Goal: Information Seeking & Learning: Learn about a topic

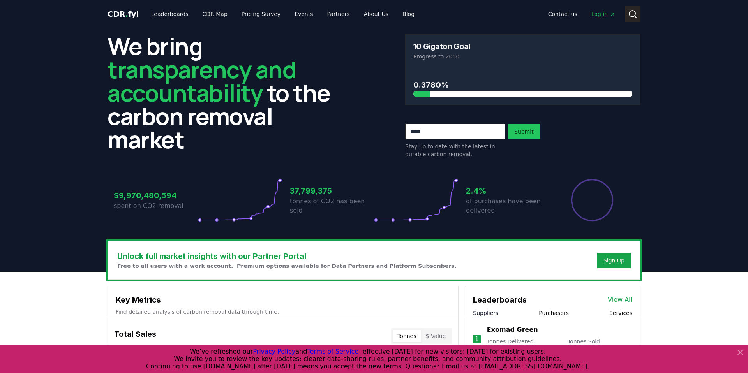
click at [632, 16] on icon at bounding box center [632, 13] width 9 height 9
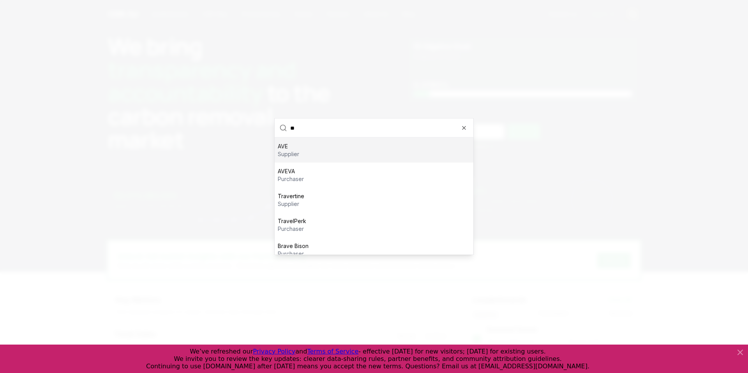
type input "*"
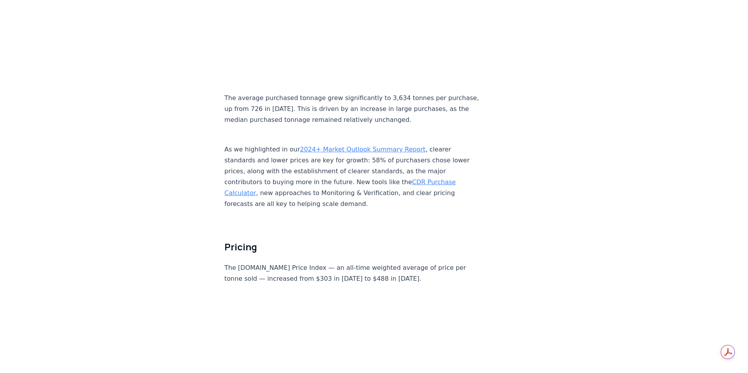
scroll to position [4020, 0]
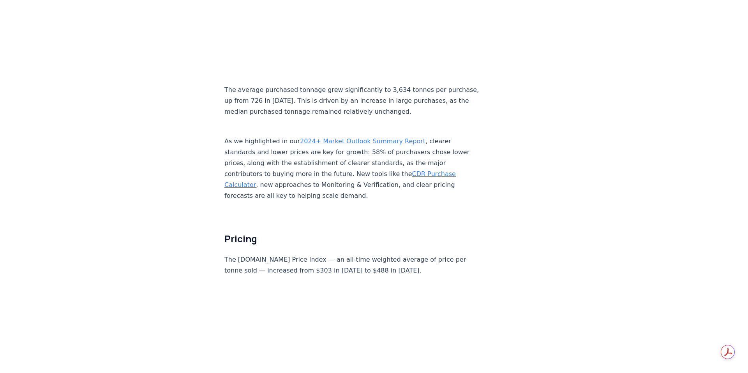
click at [275, 254] on p "The [DOMAIN_NAME] Price Index — an all-time weighted average of price per tonne…" at bounding box center [353, 265] width 258 height 22
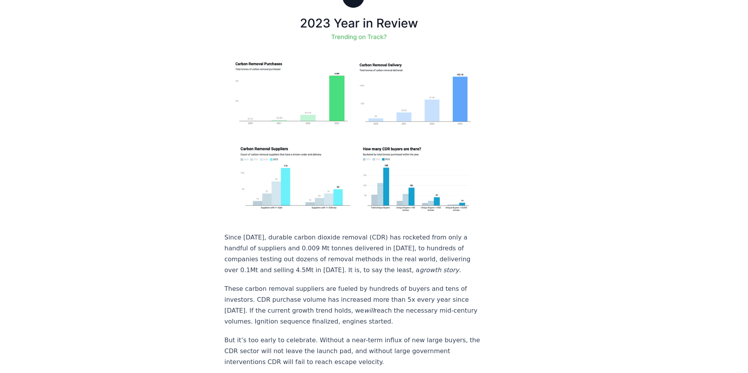
scroll to position [0, 0]
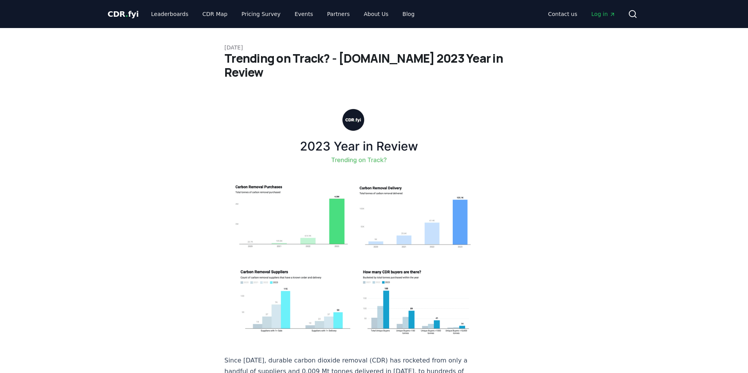
click at [122, 12] on span "CDR . fyi" at bounding box center [122, 13] width 31 height 9
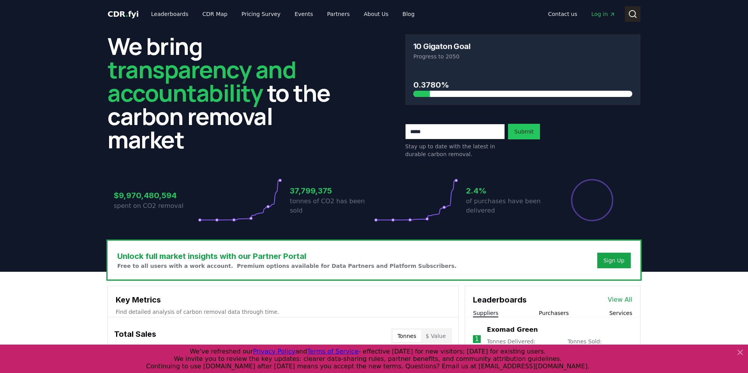
click at [632, 17] on icon at bounding box center [632, 13] width 9 height 9
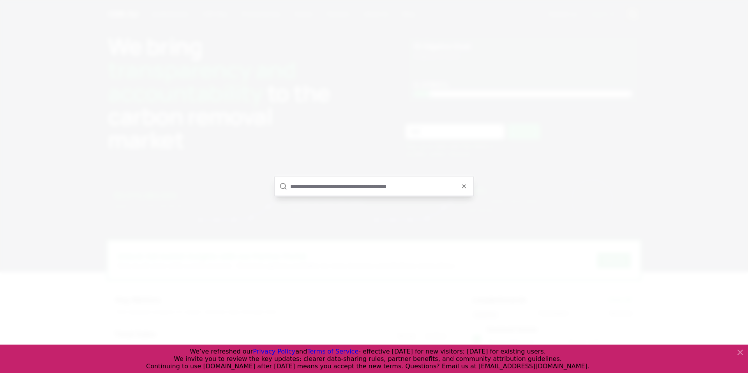
type input "*"
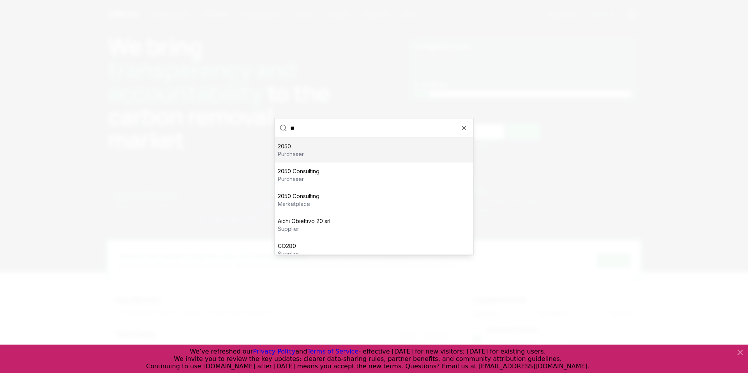
type input "*"
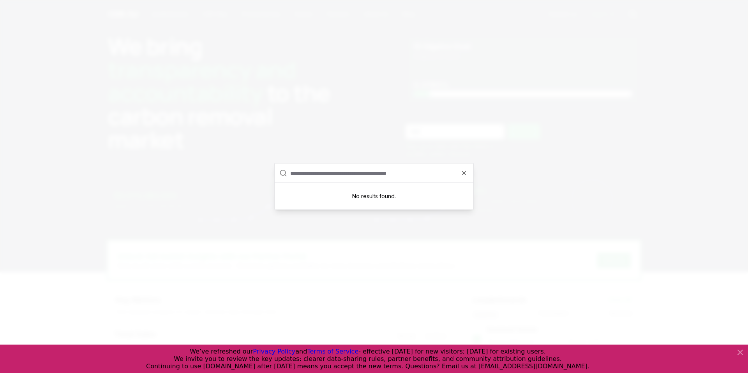
click at [326, 48] on div at bounding box center [374, 186] width 748 height 373
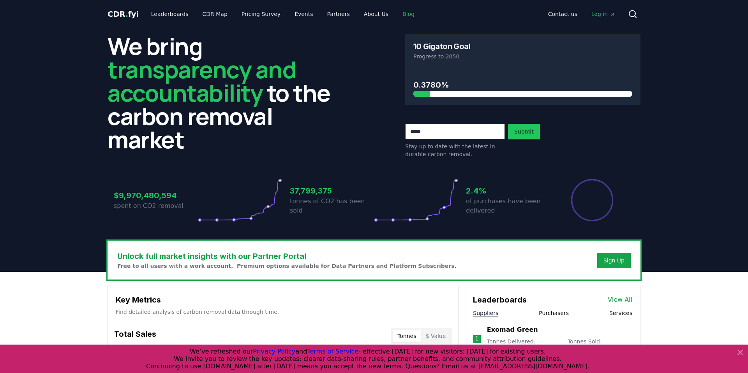
click at [396, 16] on link "Blog" at bounding box center [408, 14] width 25 height 14
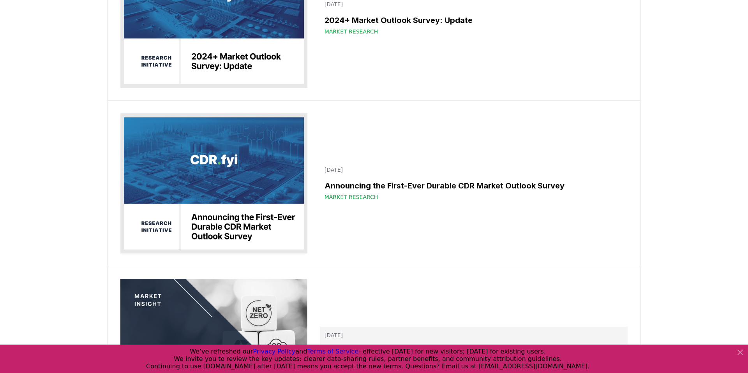
scroll to position [14689, 0]
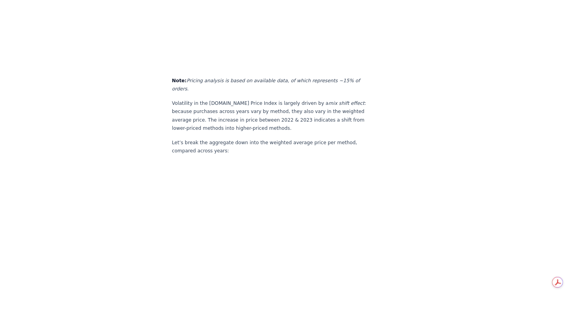
scroll to position [4361, 0]
